Goal: Use online tool/utility

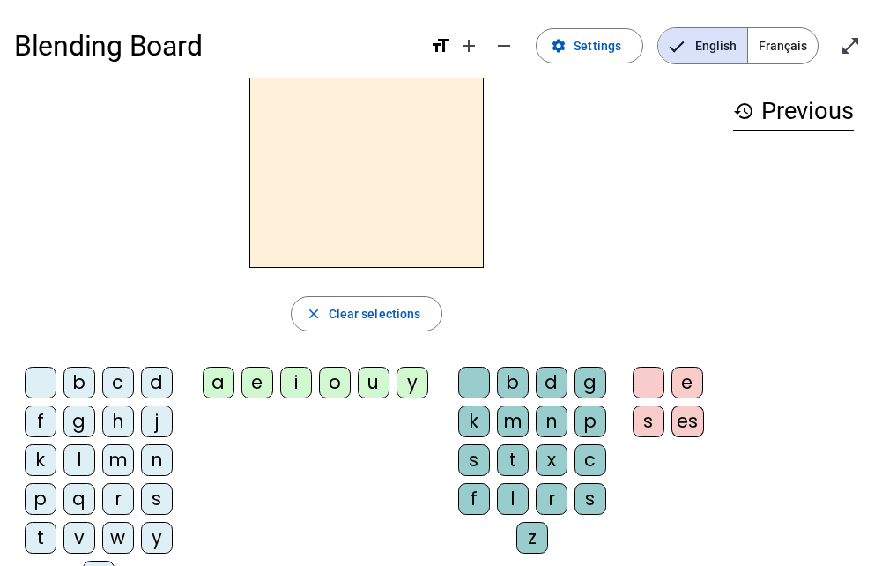
click at [90, 380] on div "b" at bounding box center [79, 382] width 32 height 32
click at [329, 389] on div "o" at bounding box center [335, 382] width 32 height 32
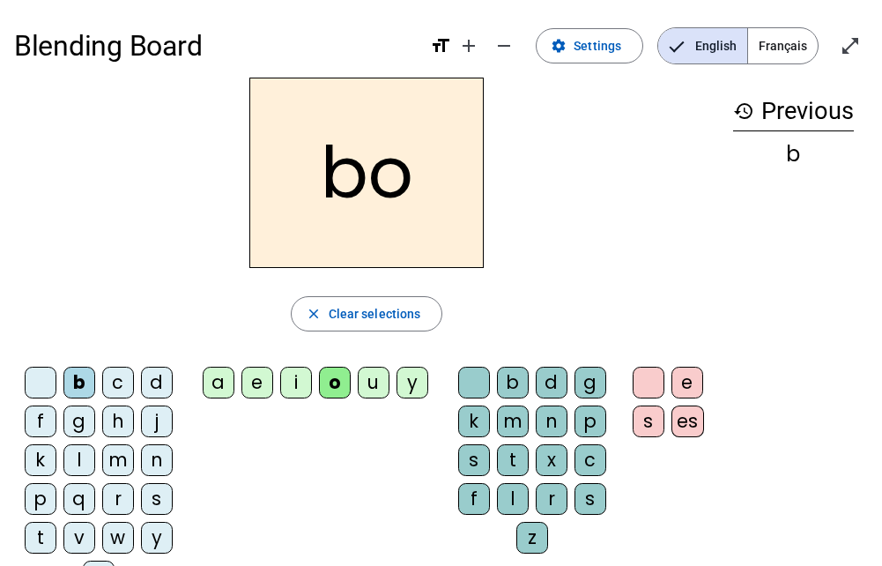
click at [507, 495] on div "l" at bounding box center [513, 499] width 32 height 32
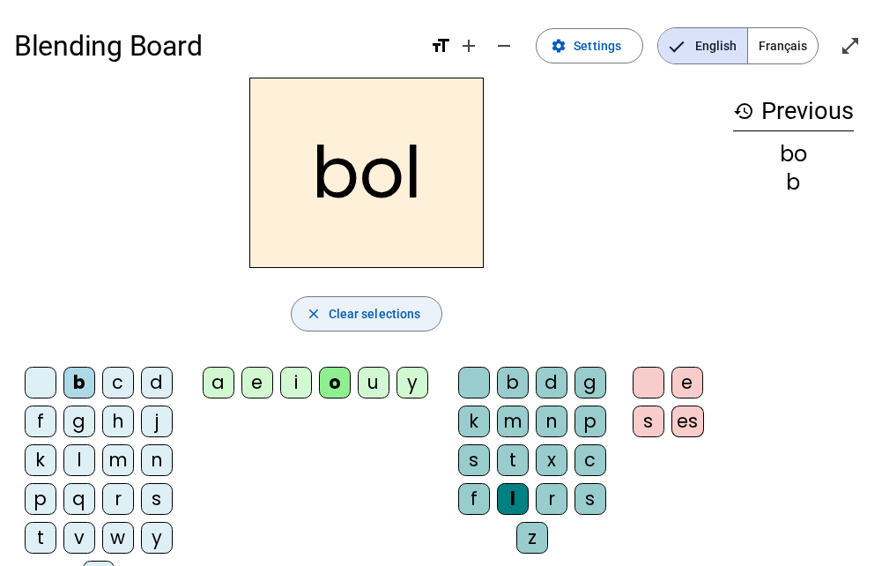
click at [335, 315] on span "Clear selections" at bounding box center [375, 313] width 93 height 21
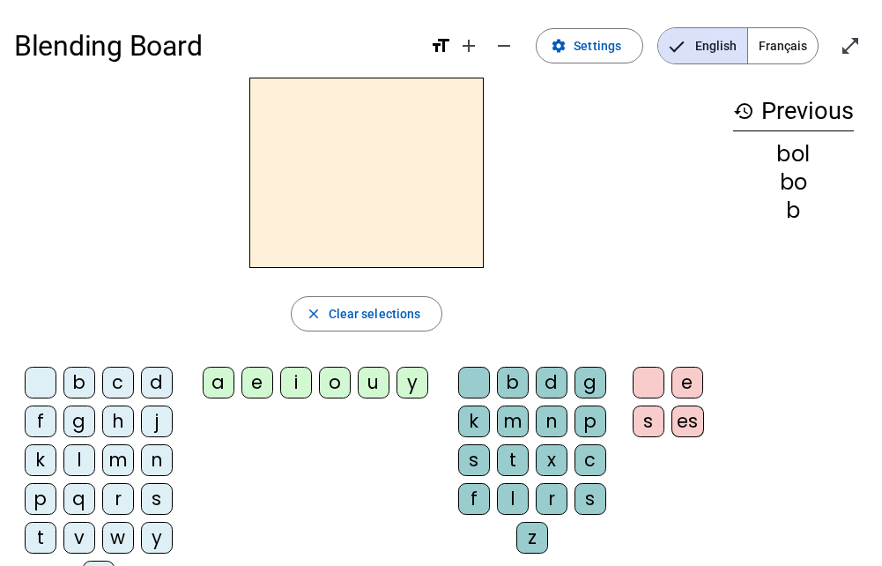
click at [152, 392] on div "d" at bounding box center [157, 382] width 32 height 32
click at [232, 376] on div "a" at bounding box center [219, 382] width 32 height 32
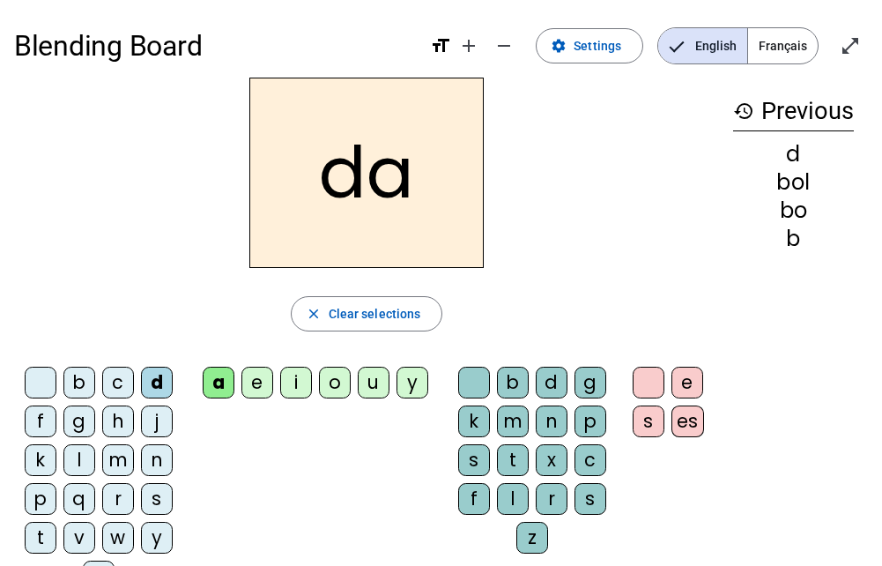
click at [474, 411] on div "k" at bounding box center [474, 421] width 32 height 32
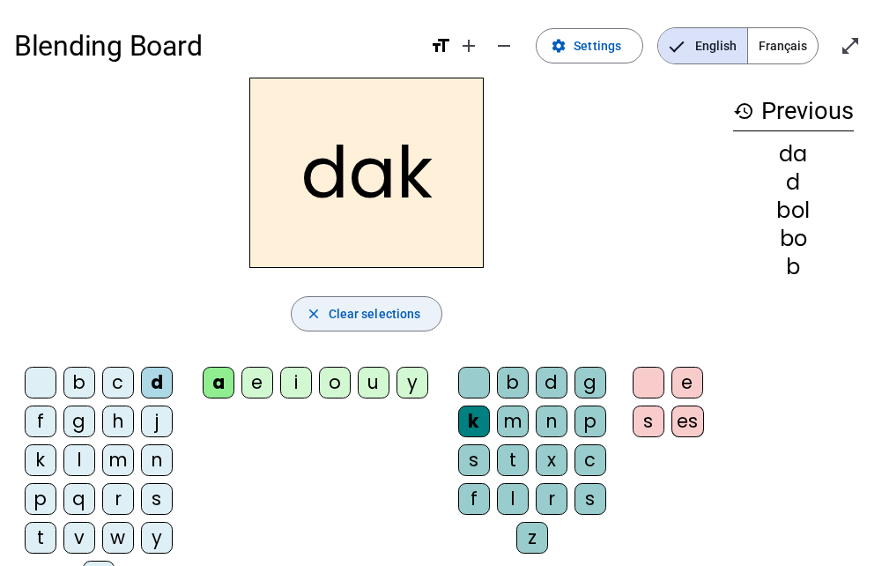
click at [406, 322] on span "Clear selections" at bounding box center [375, 313] width 93 height 21
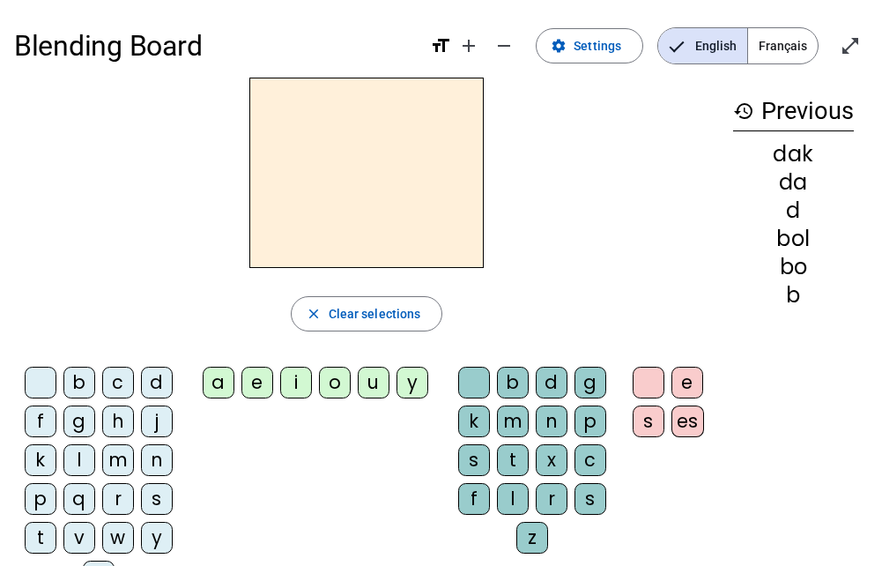
click at [123, 453] on div "m" at bounding box center [118, 460] width 32 height 32
click at [216, 386] on div "a" at bounding box center [219, 382] width 32 height 32
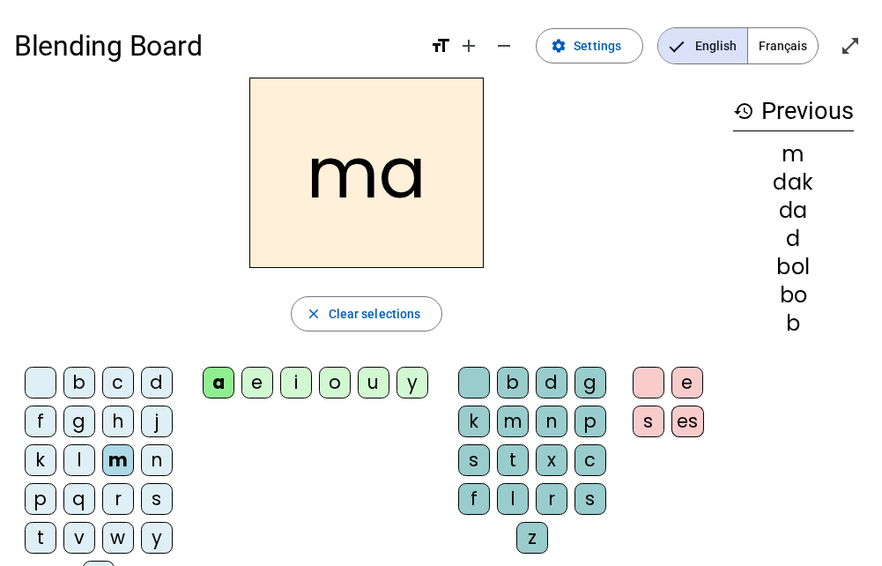
click at [511, 420] on div "m" at bounding box center [513, 421] width 32 height 32
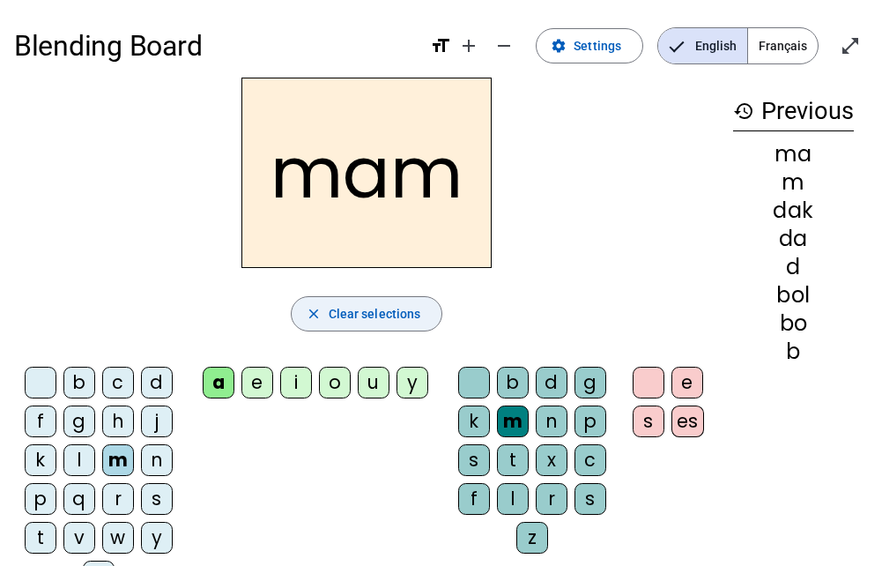
click at [366, 309] on span "Clear selections" at bounding box center [375, 313] width 93 height 21
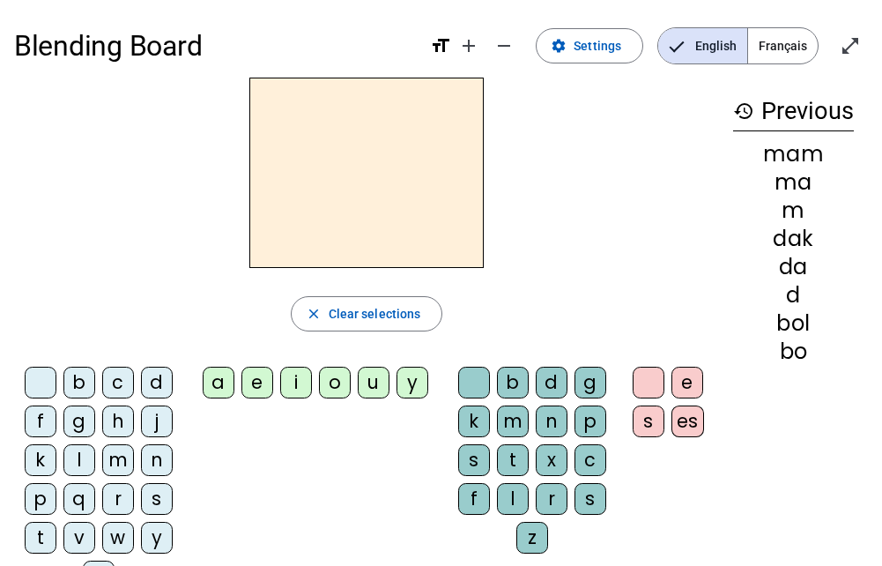
click at [128, 372] on div "c" at bounding box center [118, 382] width 32 height 32
click at [286, 384] on div "i" at bounding box center [296, 382] width 32 height 32
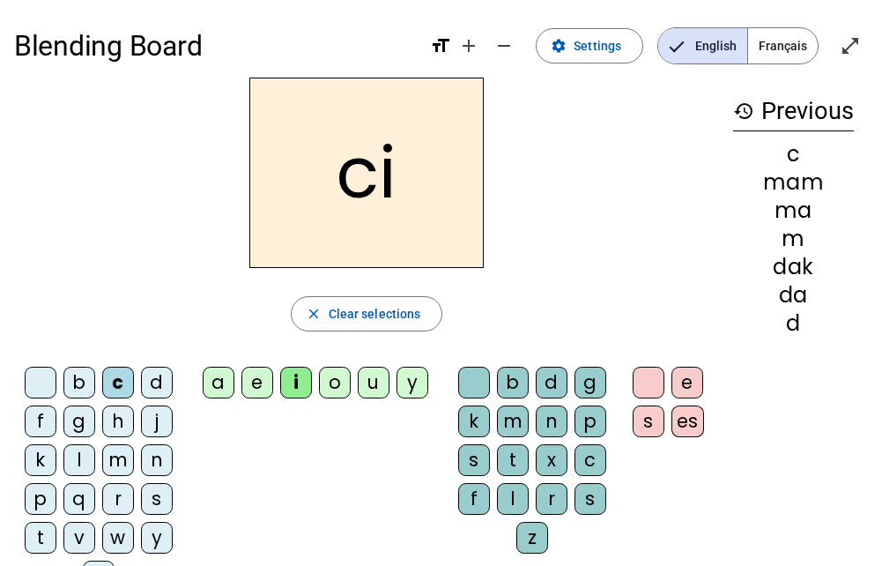
click at [467, 417] on div "k" at bounding box center [474, 421] width 32 height 32
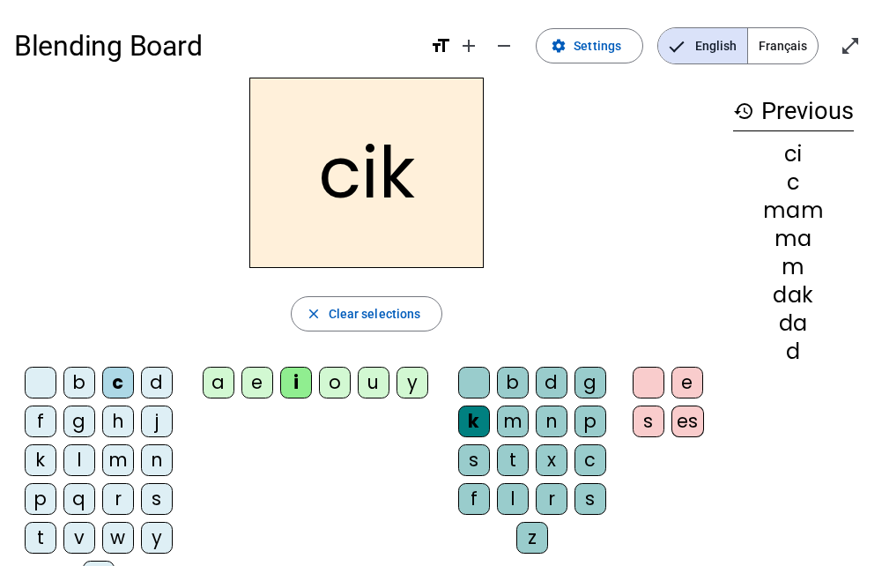
click at [474, 463] on div "s" at bounding box center [474, 460] width 32 height 32
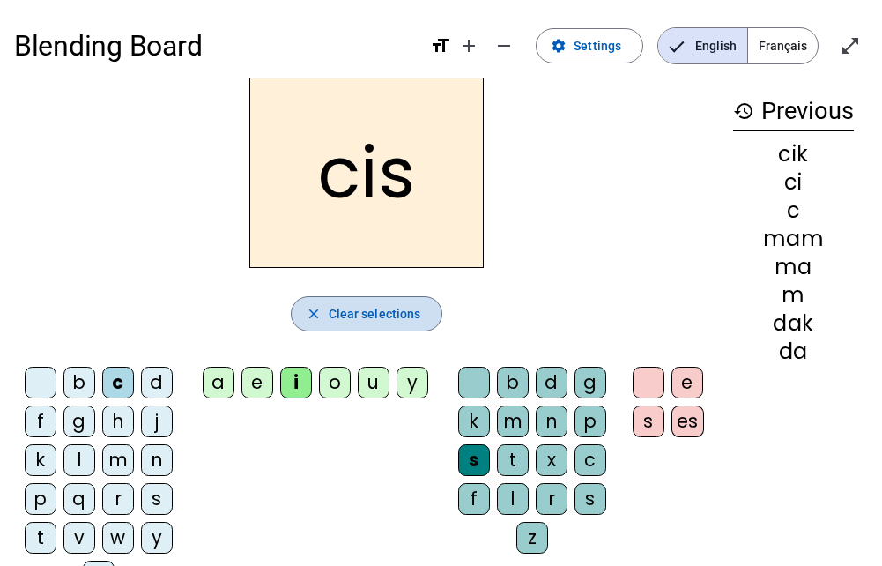
click at [378, 311] on span "Clear selections" at bounding box center [375, 313] width 93 height 21
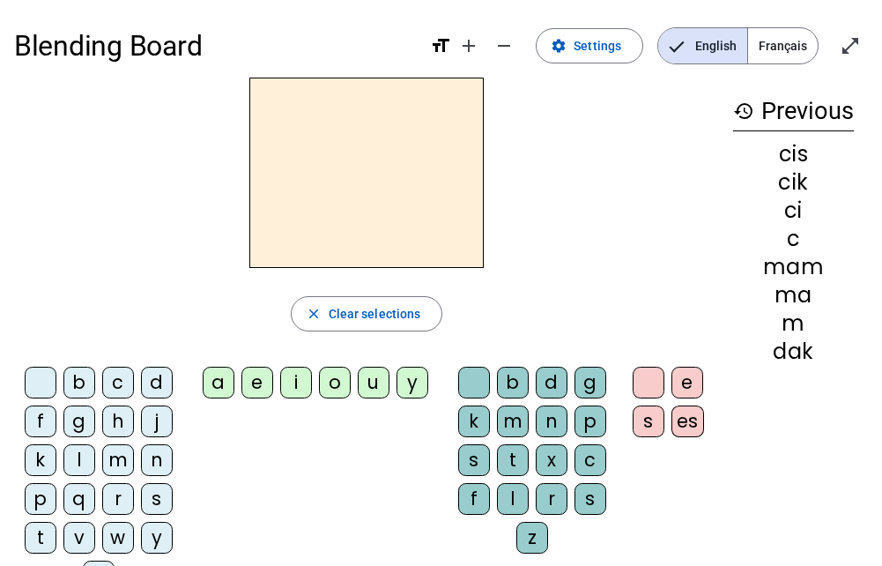
click at [161, 375] on div "d" at bounding box center [157, 382] width 32 height 32
click at [218, 381] on div "a" at bounding box center [219, 382] width 32 height 32
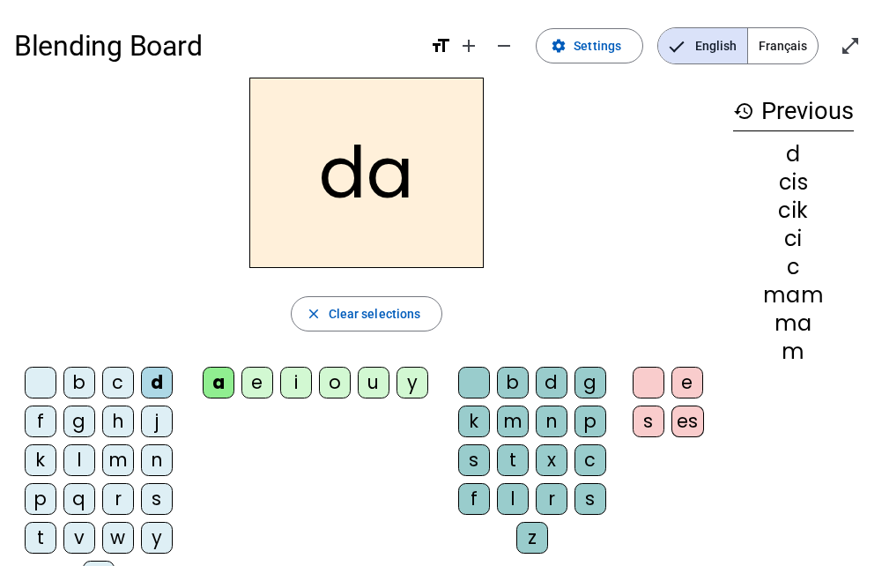
click at [529, 541] on div "z" at bounding box center [532, 538] width 32 height 32
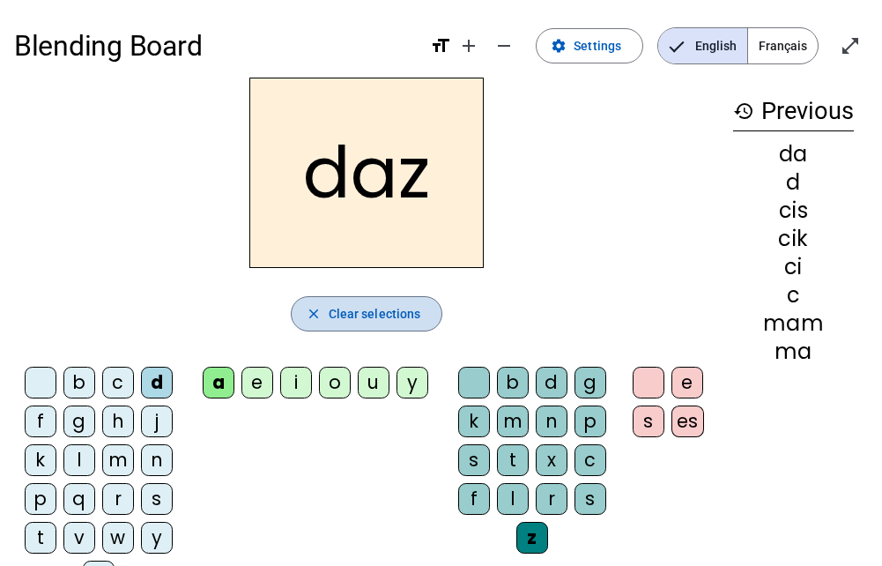
click at [408, 318] on span "Clear selections" at bounding box center [375, 313] width 93 height 21
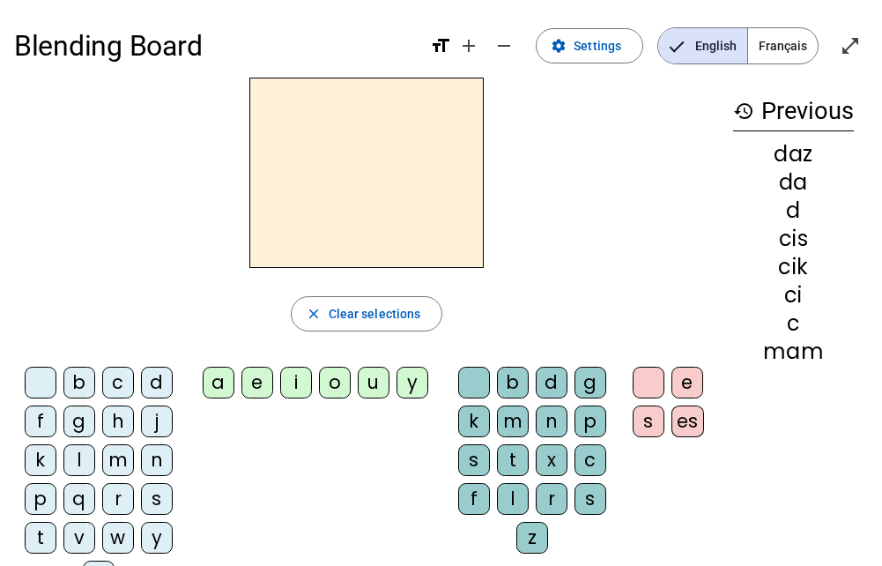
click at [116, 415] on div "h" at bounding box center [118, 421] width 32 height 32
click at [335, 374] on div "o" at bounding box center [335, 382] width 32 height 32
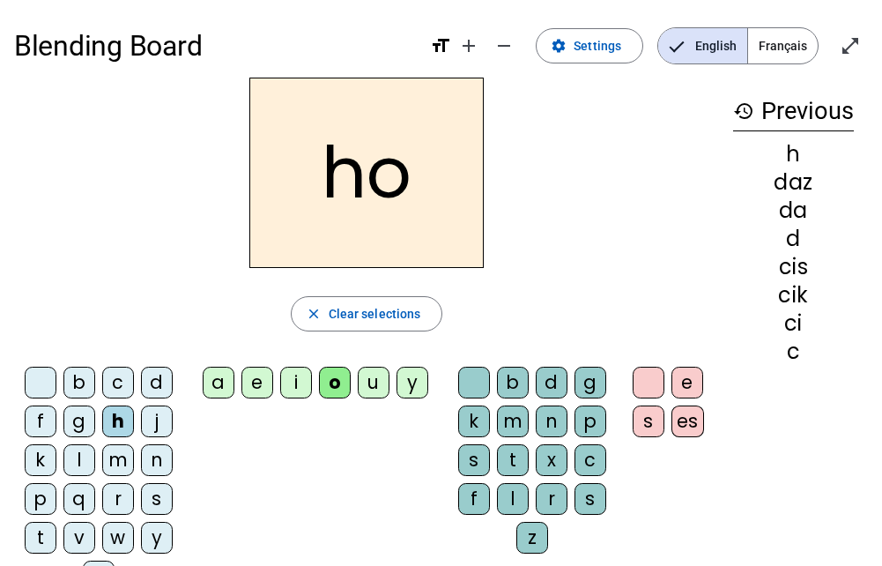
click at [509, 381] on div "b" at bounding box center [513, 382] width 32 height 32
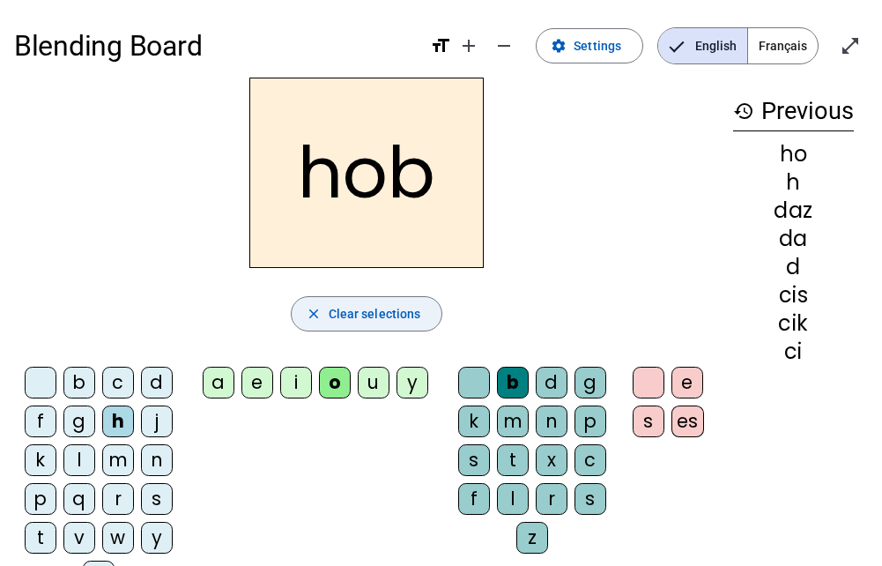
click at [341, 304] on span "Clear selections" at bounding box center [375, 313] width 93 height 21
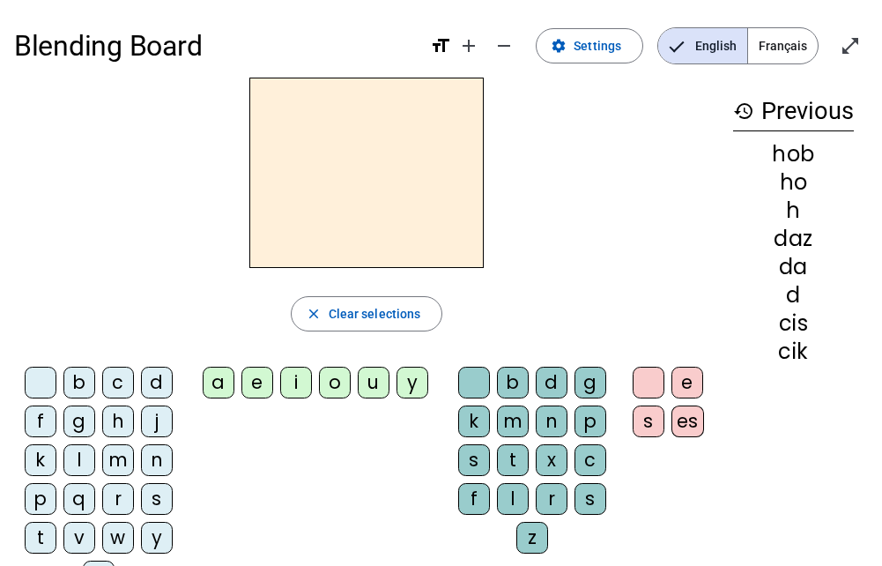
click at [119, 461] on div "m" at bounding box center [118, 460] width 32 height 32
click at [255, 381] on div "e" at bounding box center [257, 382] width 32 height 32
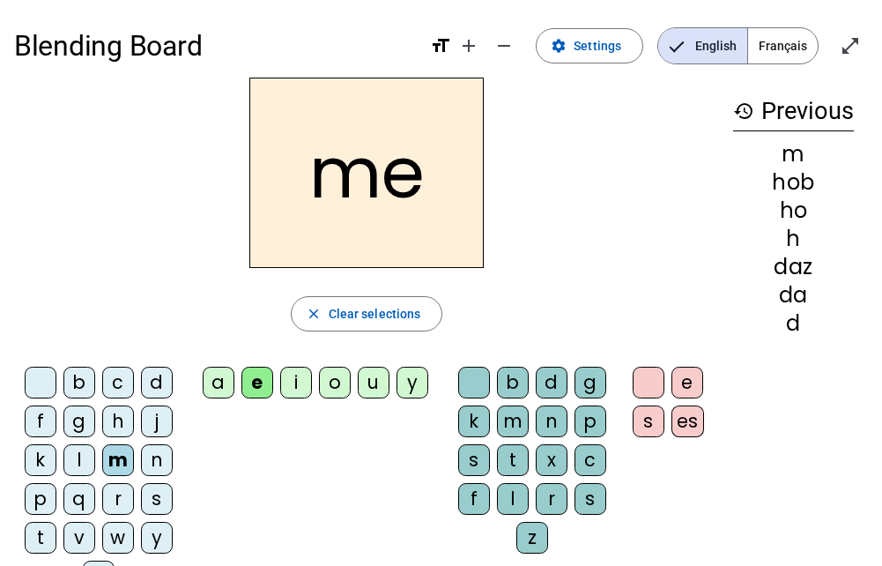
click at [597, 418] on div "p" at bounding box center [590, 421] width 32 height 32
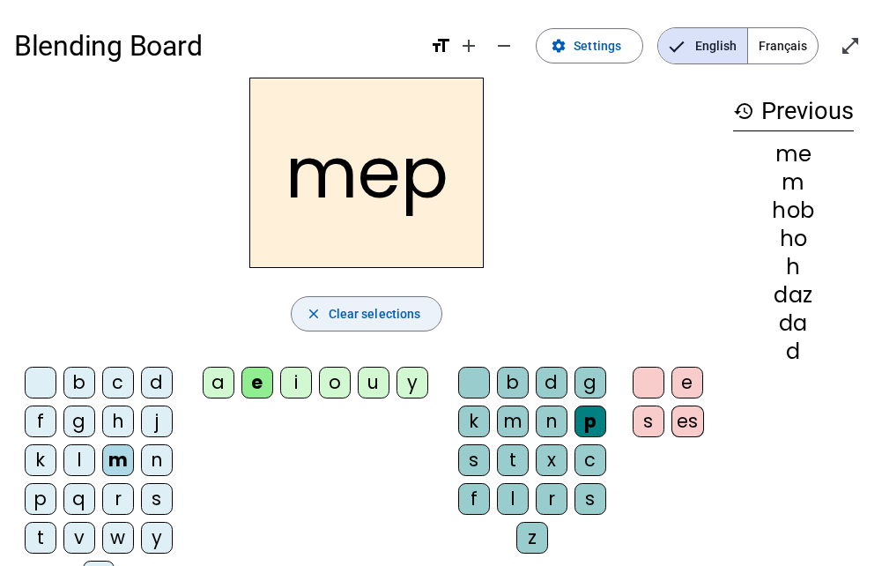
click at [350, 326] on span "button" at bounding box center [367, 313] width 151 height 42
